Goal: Navigation & Orientation: Find specific page/section

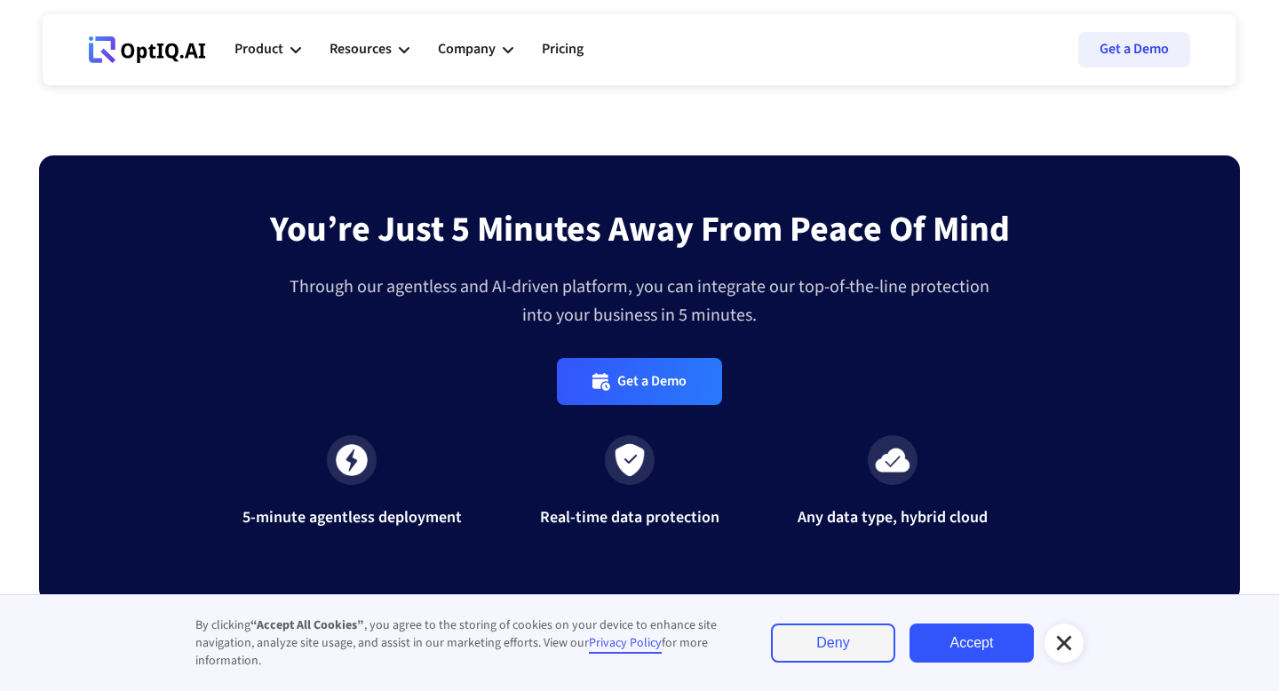
scroll to position [5965, 0]
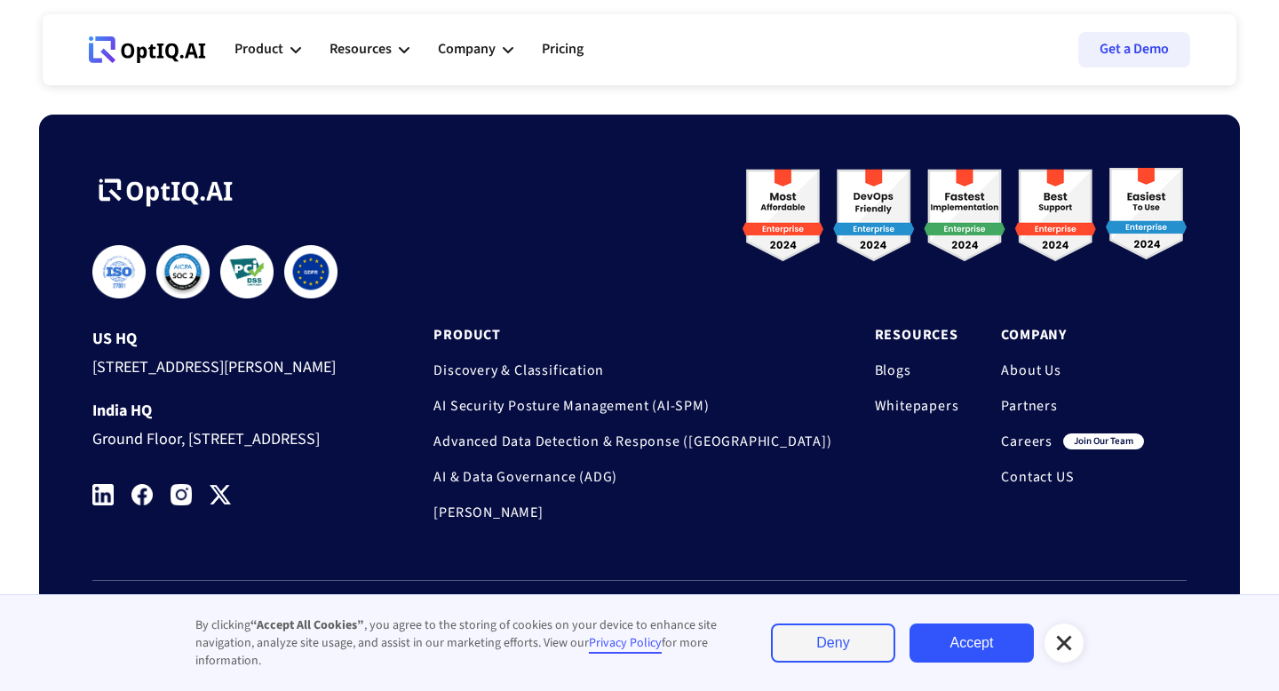
click at [1060, 631] on div at bounding box center [1063, 642] width 39 height 39
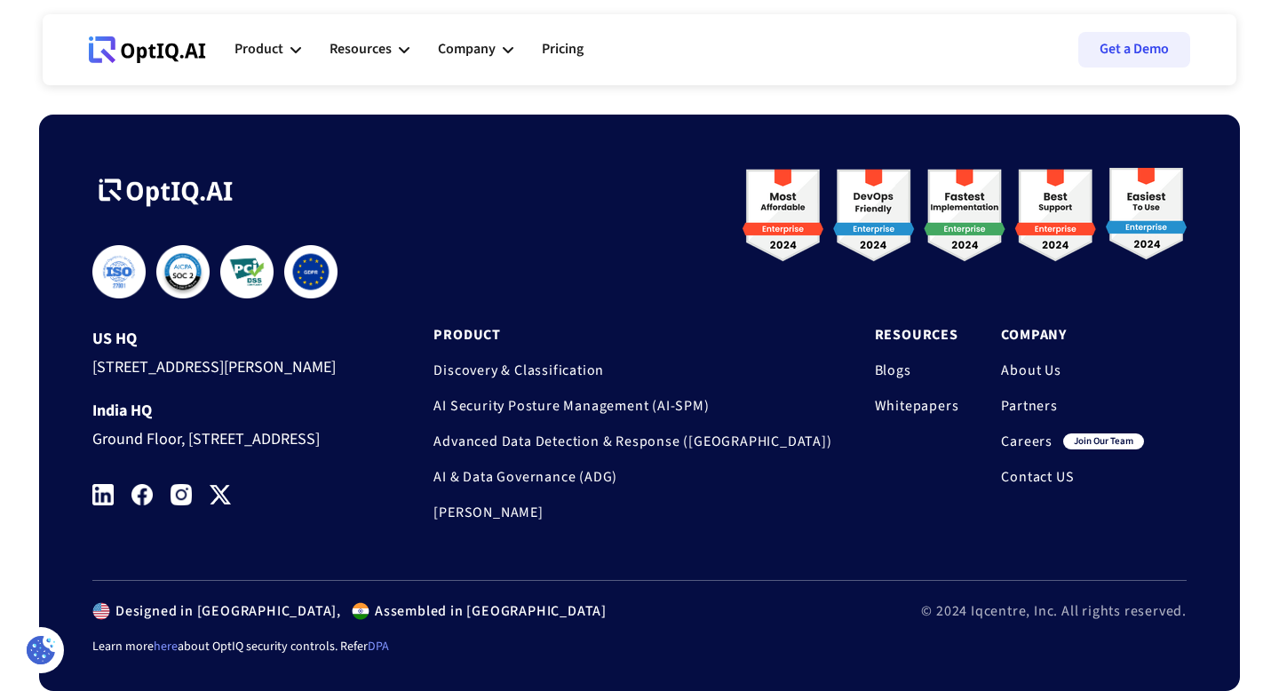
click at [96, 491] on img at bounding box center [102, 494] width 21 height 21
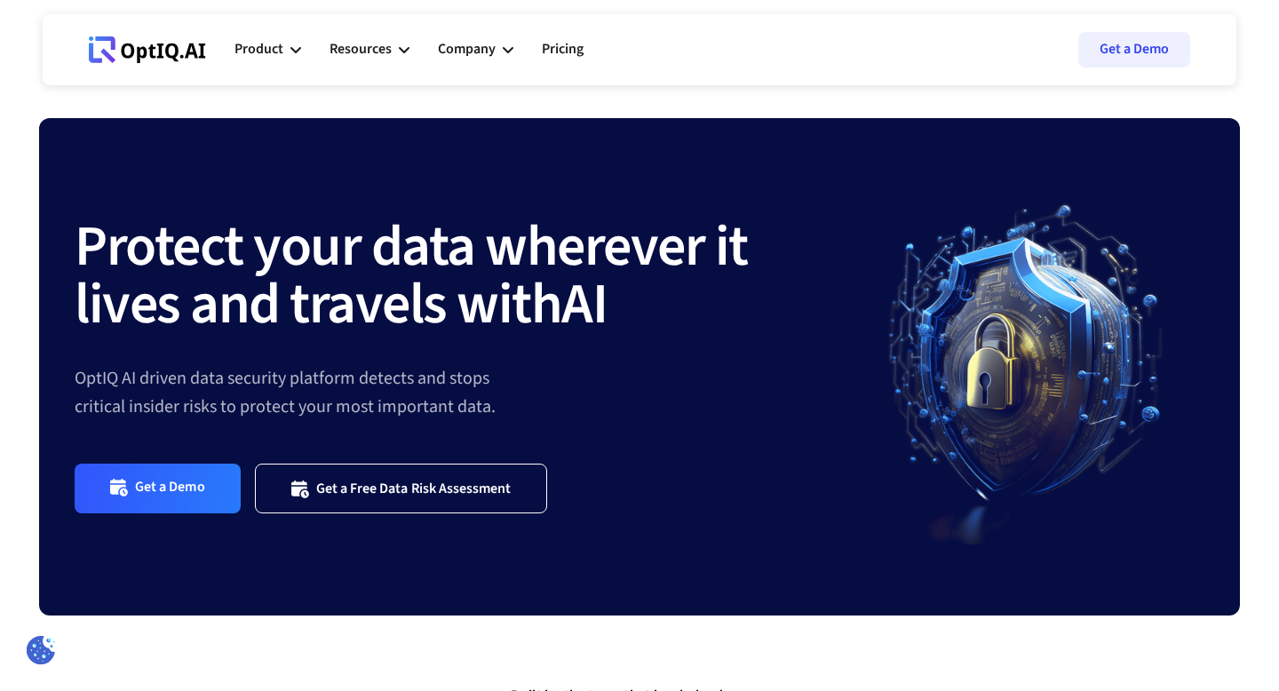
scroll to position [0, 0]
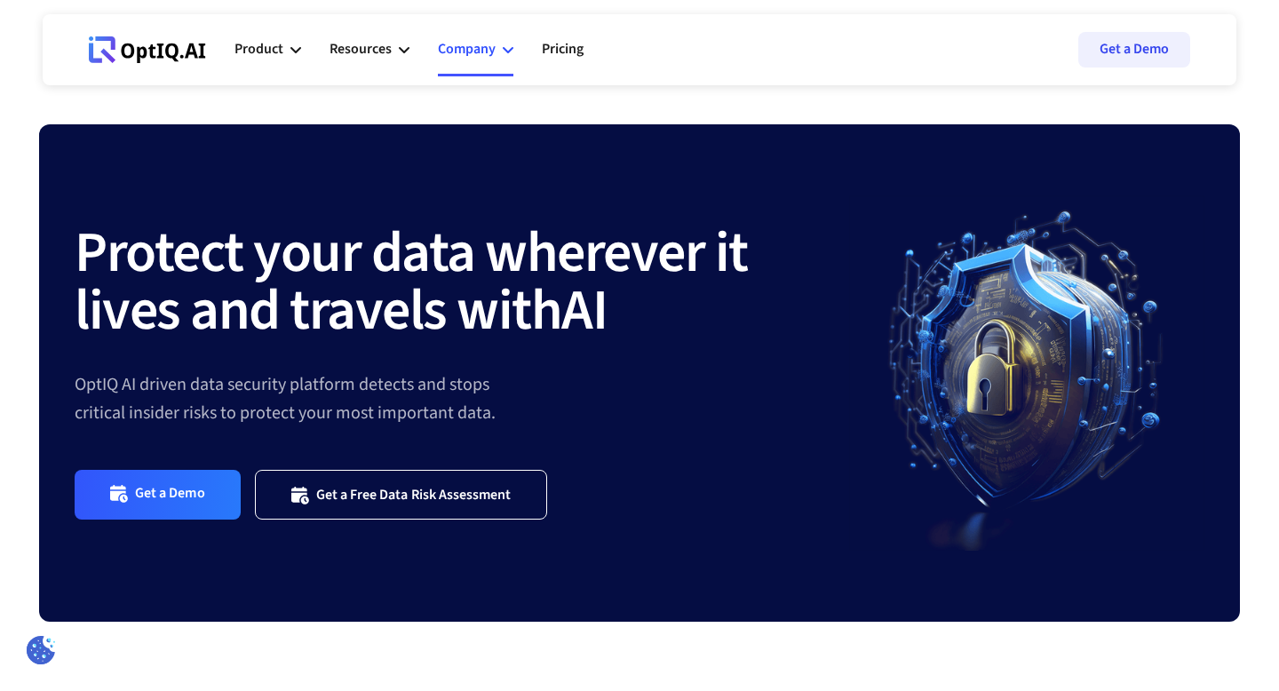
click at [480, 56] on div "Company" at bounding box center [467, 49] width 58 height 24
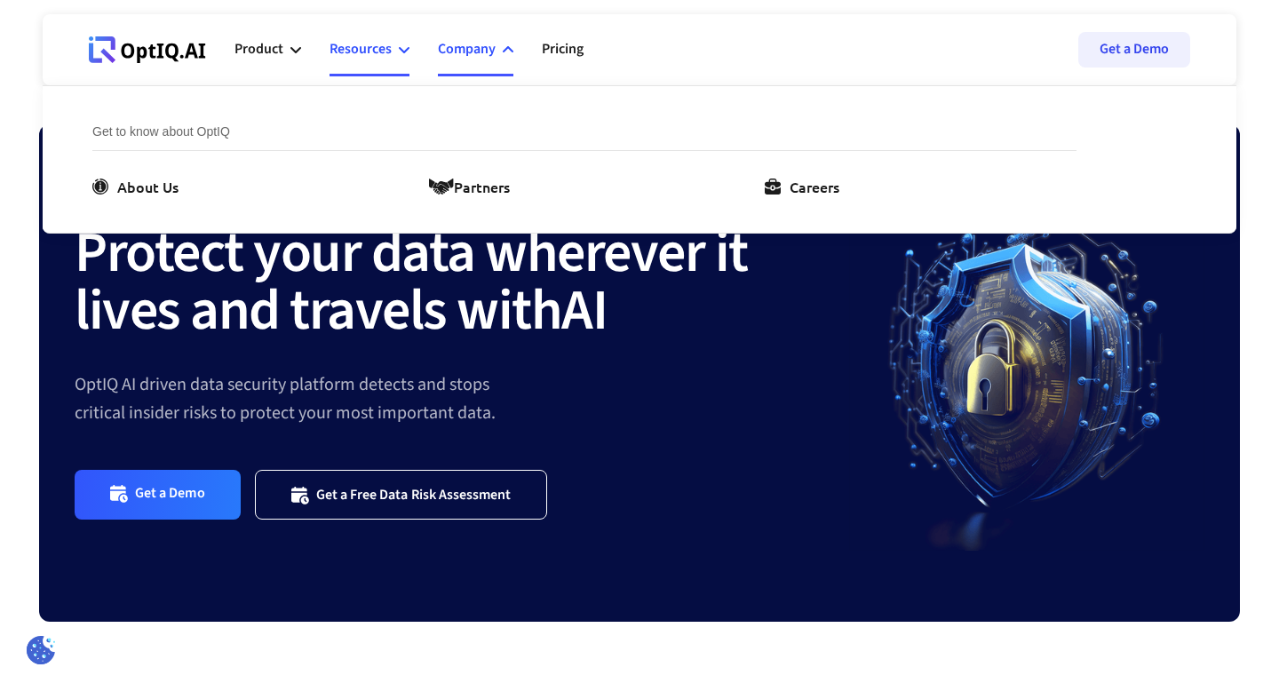
click at [387, 56] on div "Resources" at bounding box center [360, 49] width 62 height 24
click at [280, 53] on div "Product" at bounding box center [258, 49] width 49 height 24
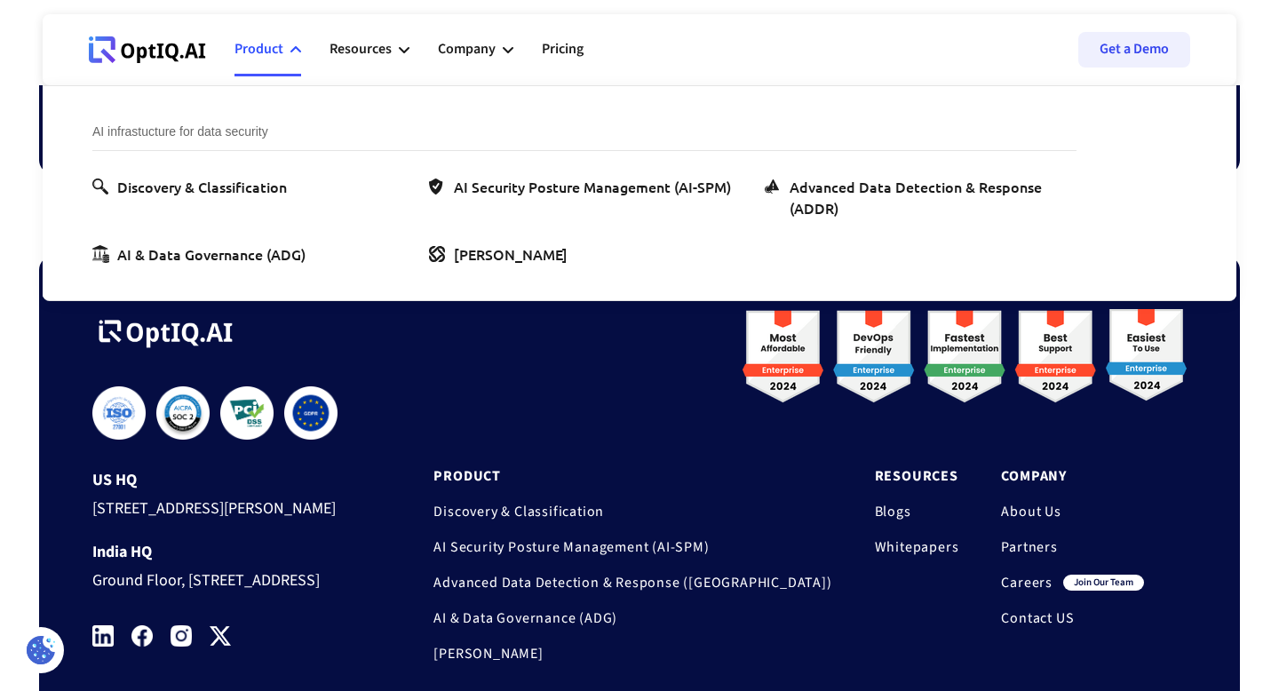
scroll to position [5926, 0]
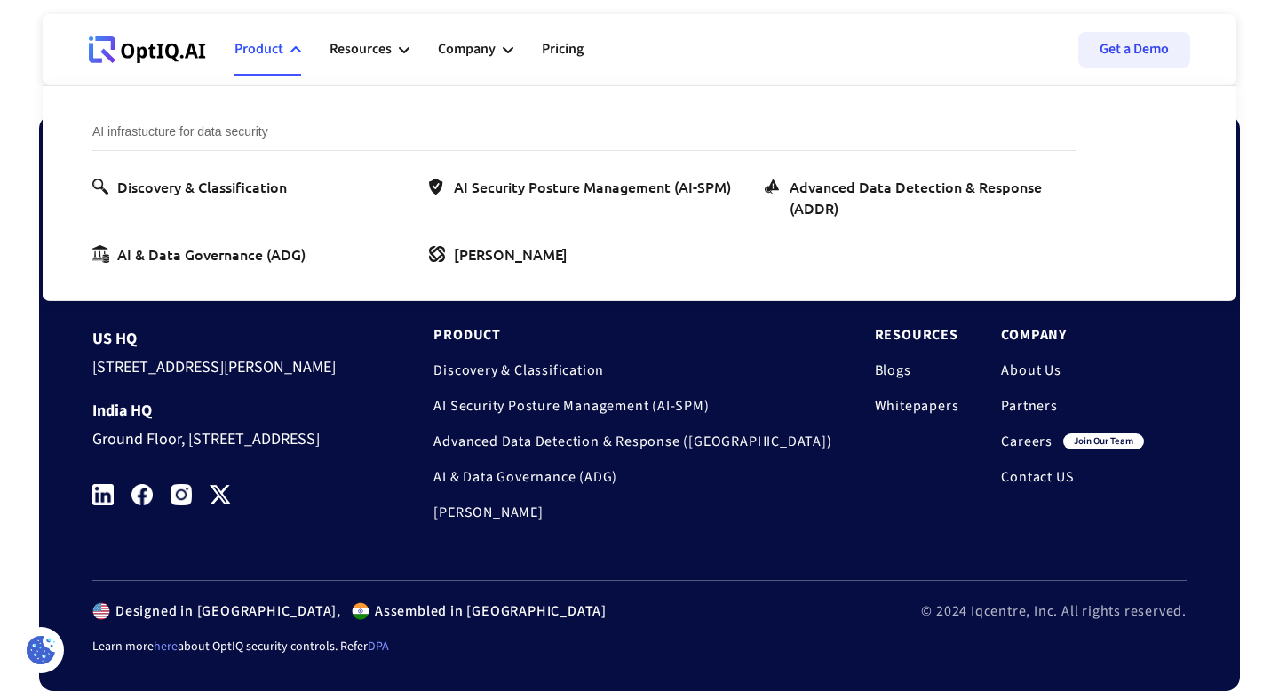
click at [744, 515] on div "**********" at bounding box center [809, 352] width 753 height 369
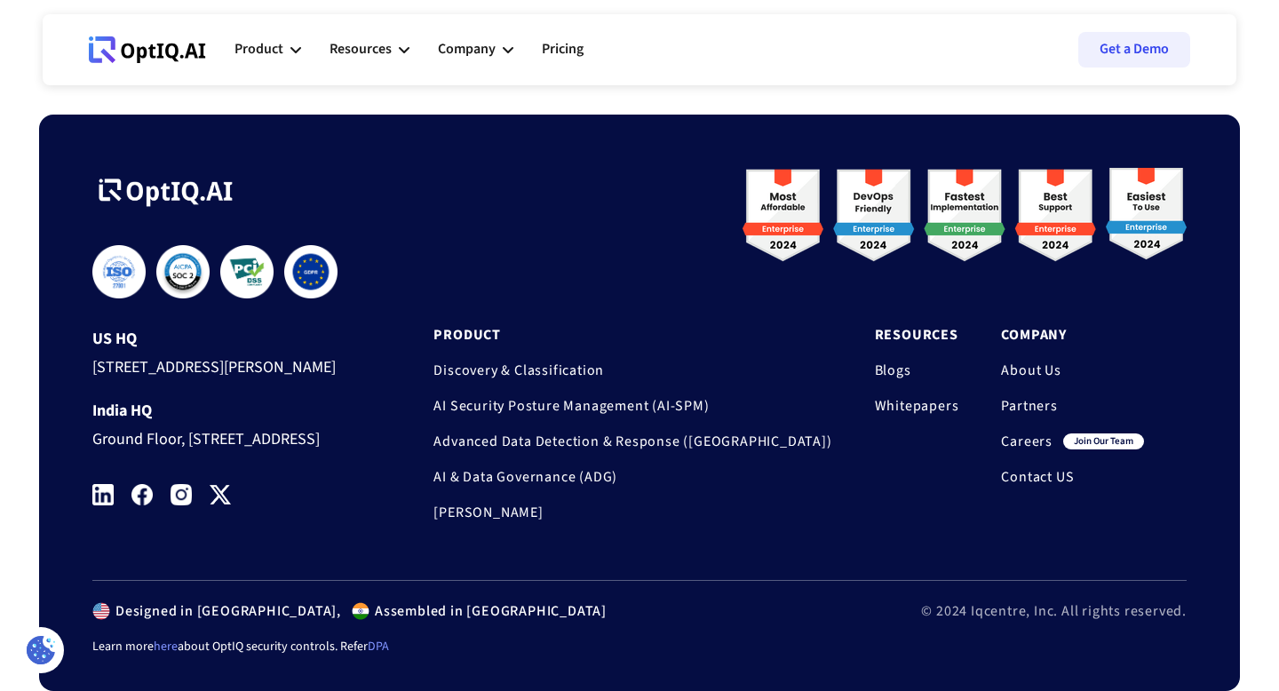
click at [1017, 433] on link "Careers" at bounding box center [1027, 442] width 52 height 18
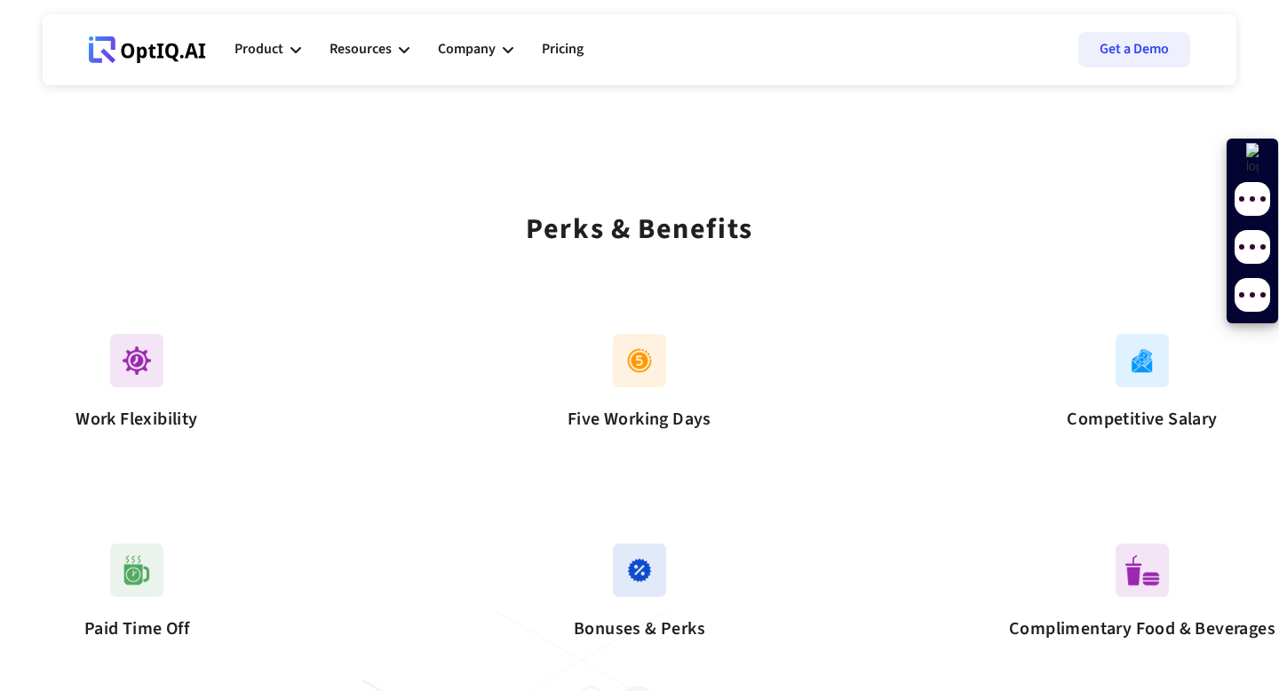
scroll to position [996, 0]
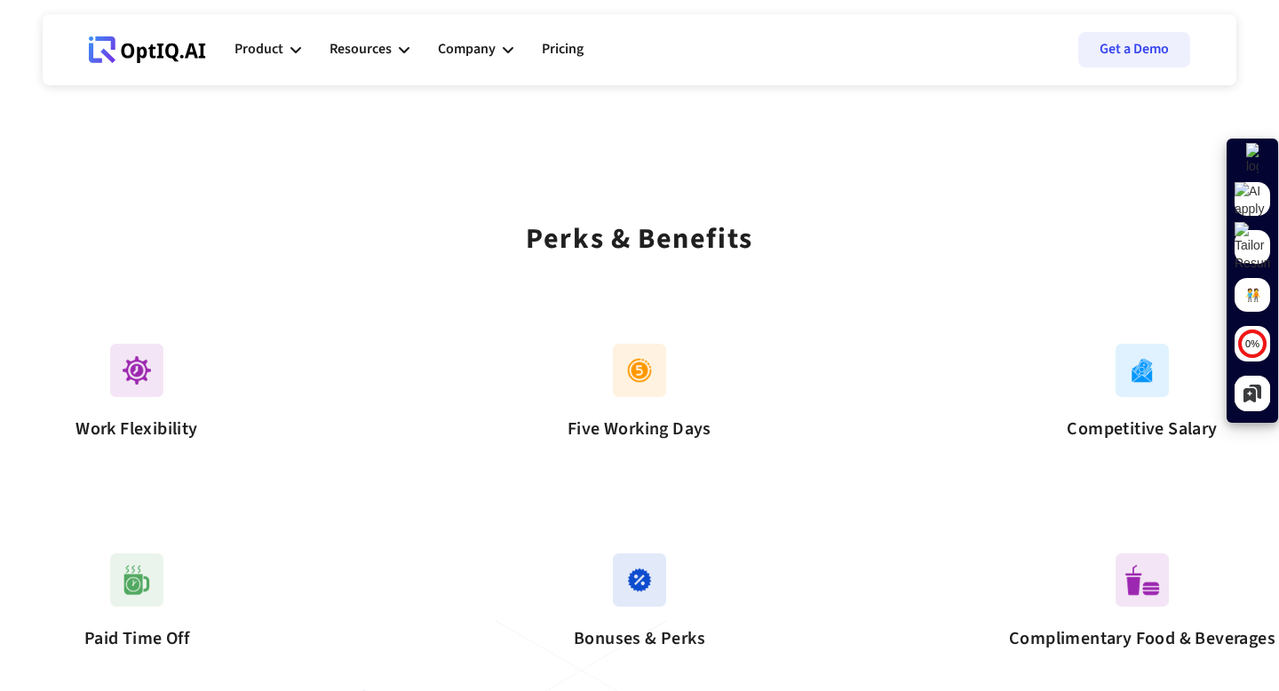
click at [644, 366] on img at bounding box center [639, 370] width 53 height 53
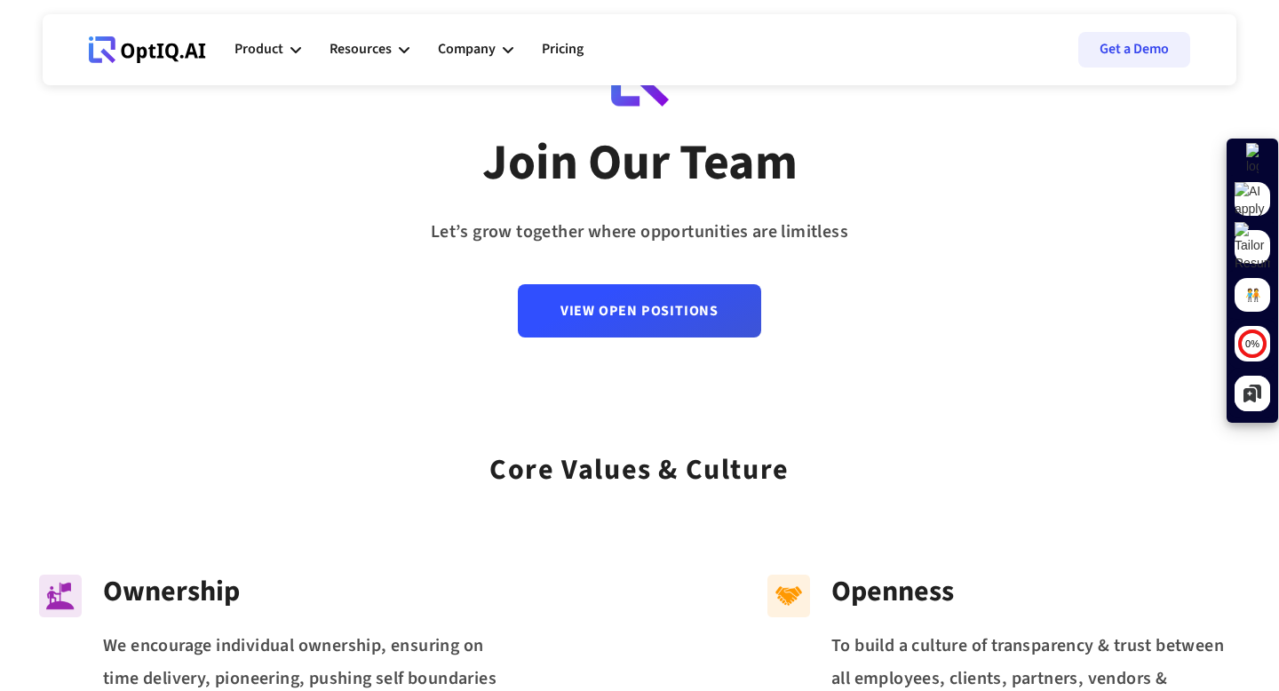
scroll to position [100, 0]
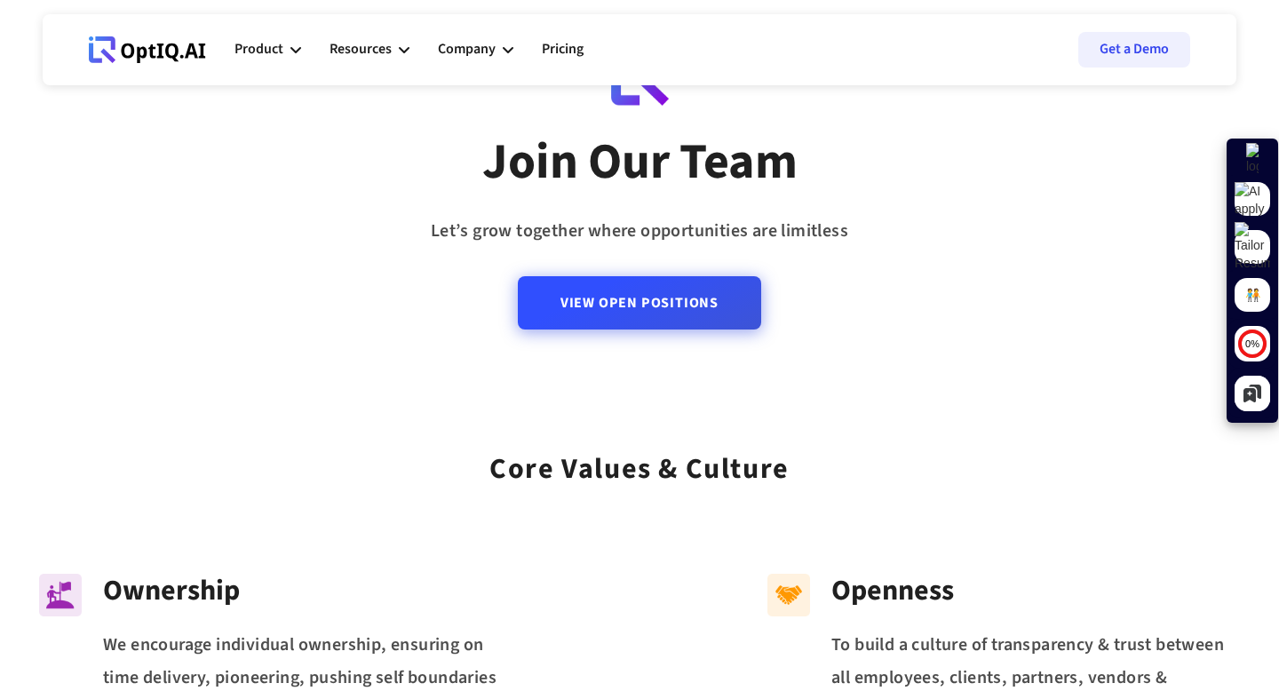
click at [629, 311] on link "View Open Positions" at bounding box center [639, 302] width 243 height 53
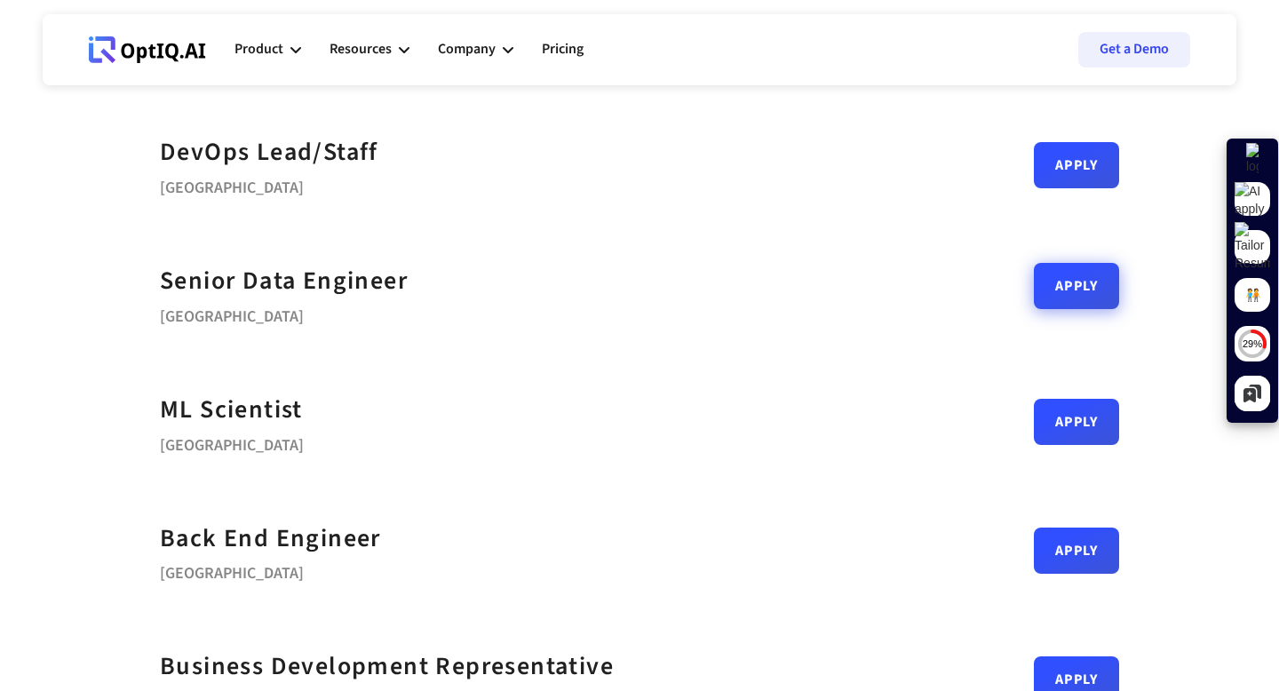
scroll to position [97, 0]
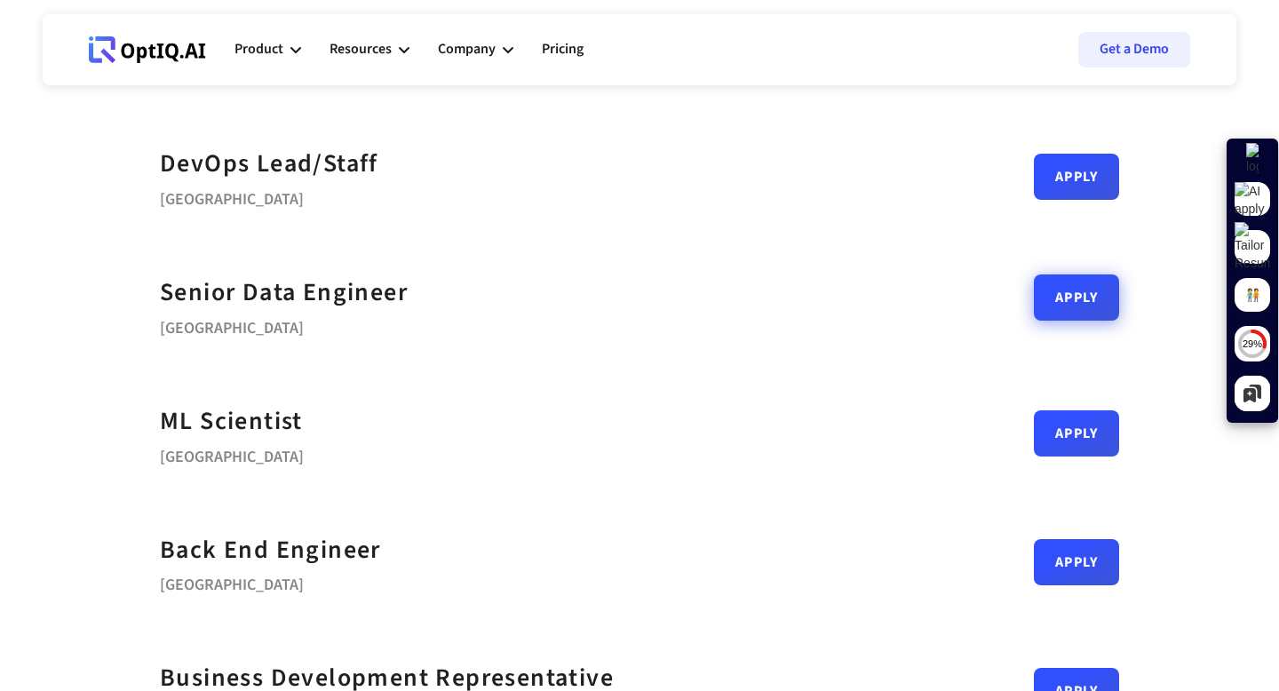
click at [1078, 302] on link "Apply" at bounding box center [1076, 297] width 85 height 46
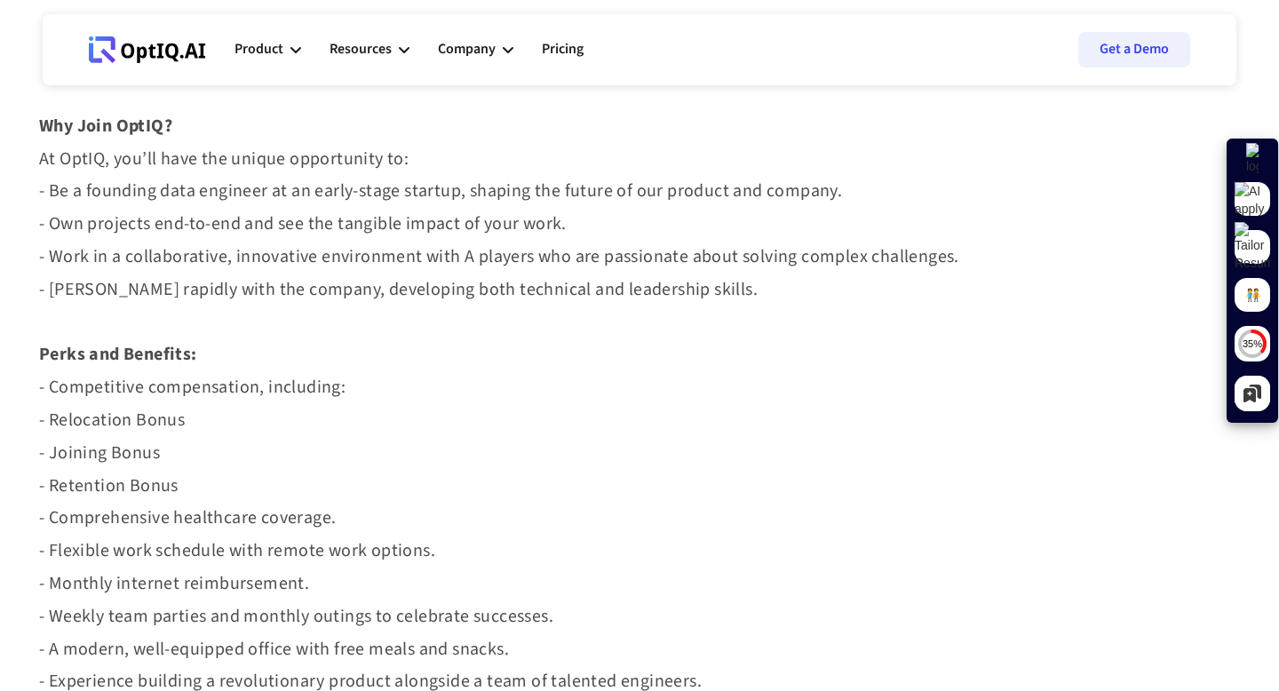
scroll to position [1699, 0]
